Goal: Check status

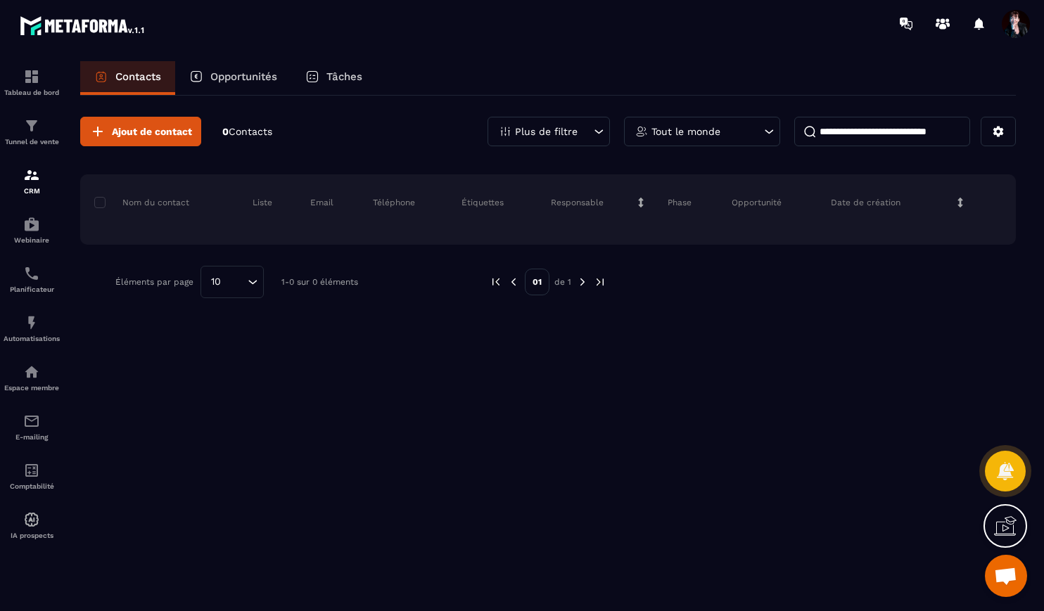
scroll to position [12306, 0]
click at [30, 378] on img at bounding box center [31, 372] width 17 height 17
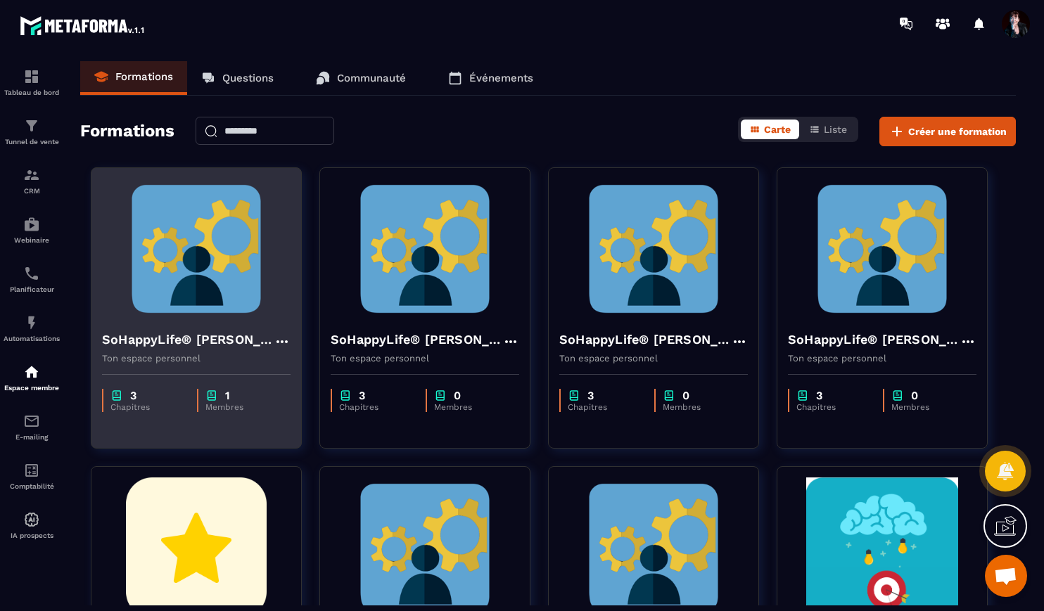
click at [268, 261] on img at bounding box center [196, 249] width 189 height 141
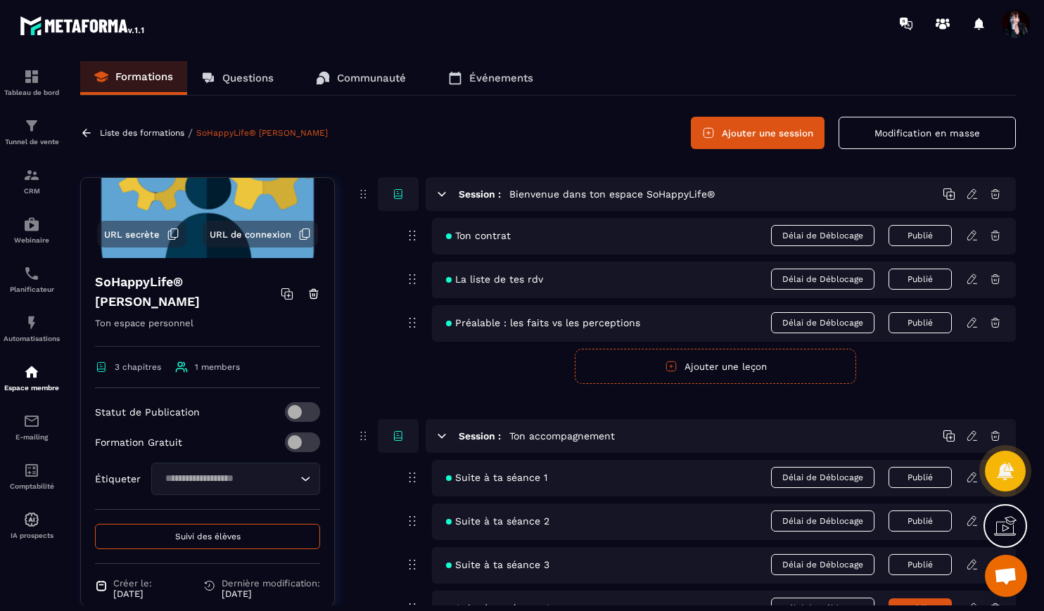
scroll to position [143, 0]
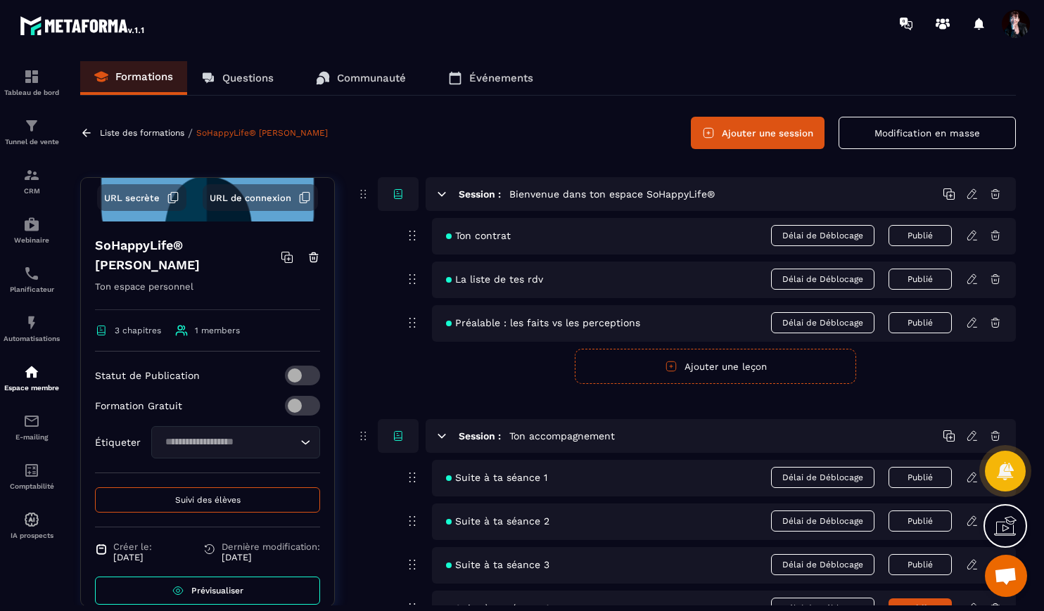
click at [215, 488] on button "Suivi des élèves" at bounding box center [207, 500] width 225 height 25
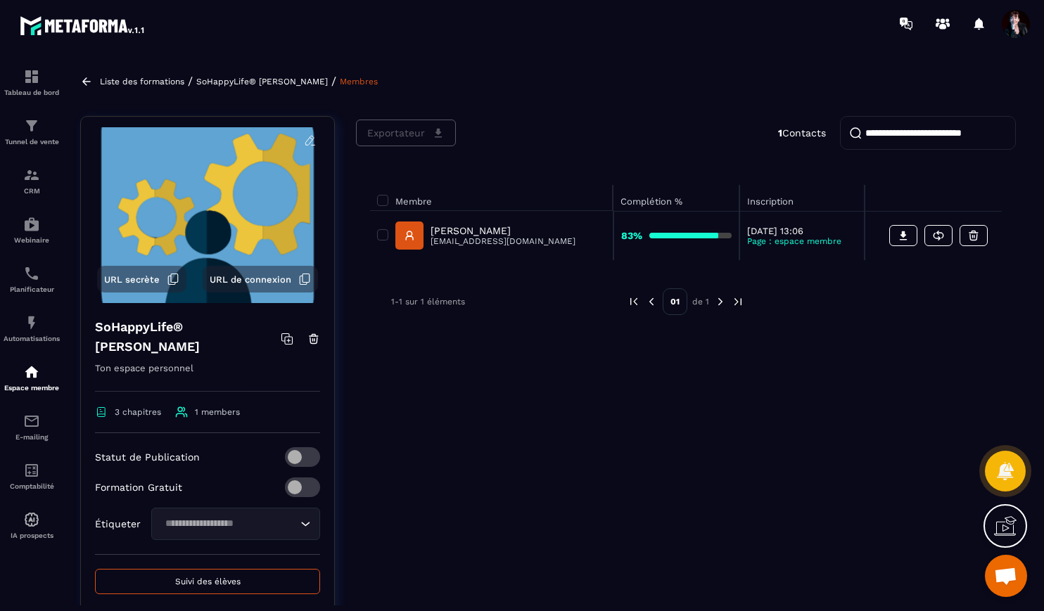
scroll to position [37, 0]
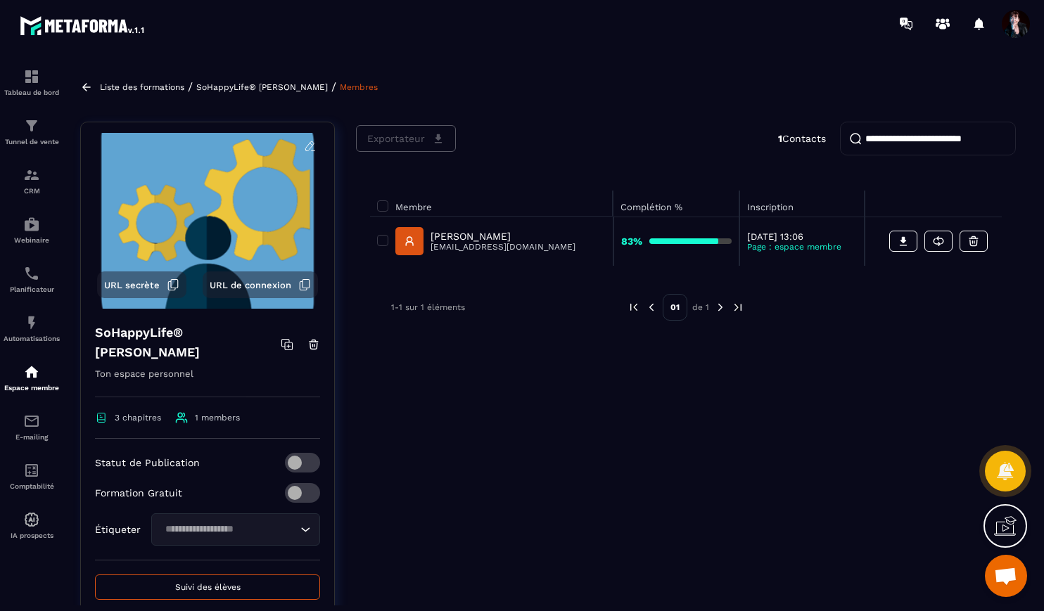
click at [134, 89] on p "Liste des formations" at bounding box center [142, 87] width 84 height 10
